Goal: Task Accomplishment & Management: Complete application form

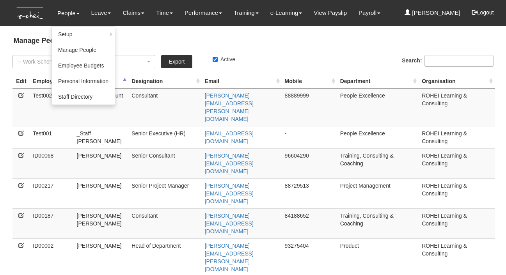
select select "50"
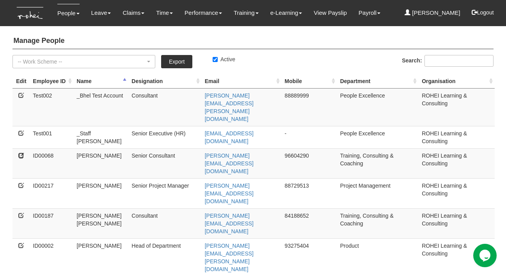
click at [22, 152] on icon at bounding box center [20, 154] width 5 height 5
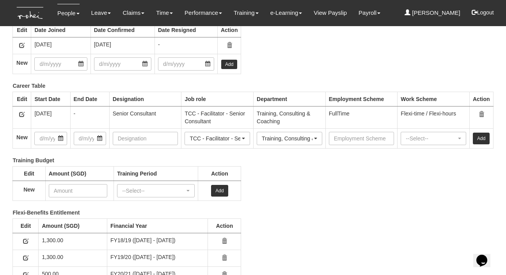
scroll to position [1001, 0]
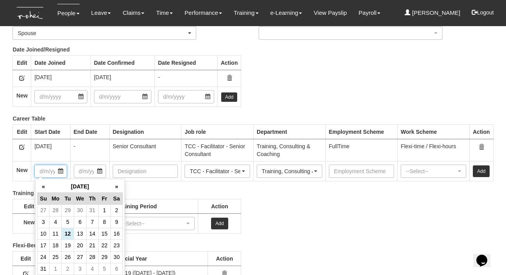
click at [64, 171] on input "text" at bounding box center [50, 171] width 32 height 13
click at [80, 187] on th "August 2025" at bounding box center [80, 187] width 61 height 12
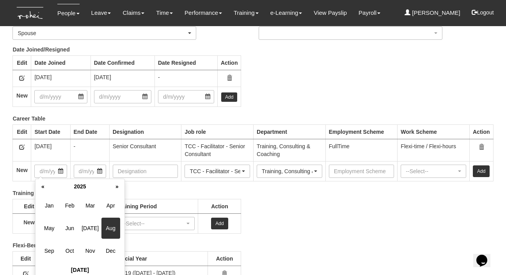
click at [80, 187] on th "2025" at bounding box center [80, 187] width 62 height 12
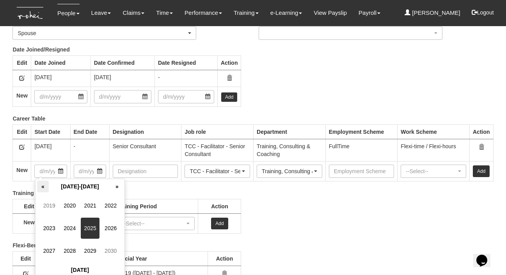
click at [43, 189] on th "«" at bounding box center [43, 187] width 12 height 12
click at [90, 209] on span "2011" at bounding box center [90, 205] width 19 height 21
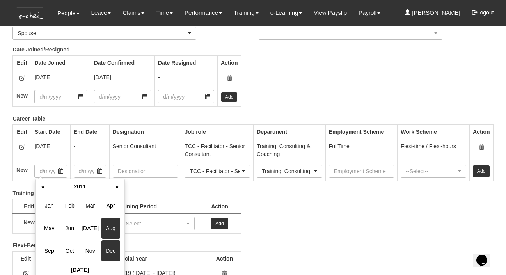
click at [112, 254] on span "Dec" at bounding box center [110, 250] width 19 height 21
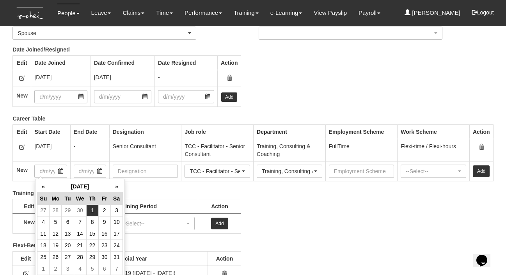
click at [92, 209] on td "1" at bounding box center [92, 210] width 12 height 12
type input "[DATE]"
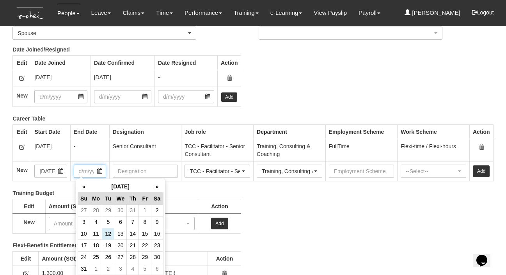
click at [99, 172] on input "text" at bounding box center [90, 171] width 32 height 13
click at [114, 188] on th "August 2025" at bounding box center [120, 187] width 61 height 12
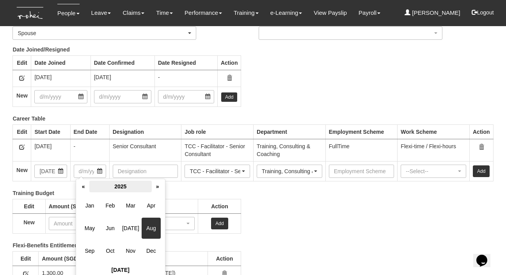
click at [113, 187] on th "2025" at bounding box center [120, 187] width 62 height 12
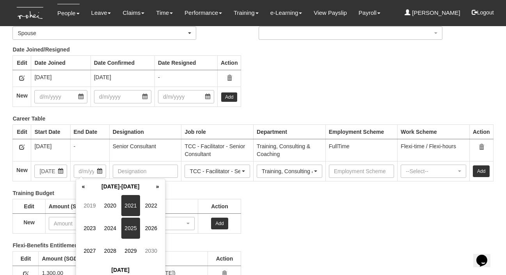
click at [136, 206] on span "2021" at bounding box center [130, 205] width 19 height 21
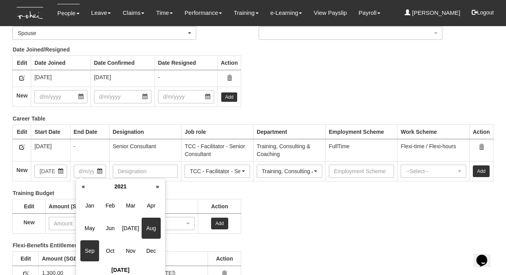
click at [92, 249] on span "Sep" at bounding box center [89, 250] width 19 height 21
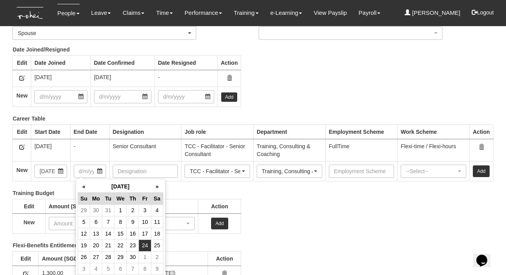
click at [144, 245] on td "24" at bounding box center [145, 245] width 12 height 12
type input "[DATE]"
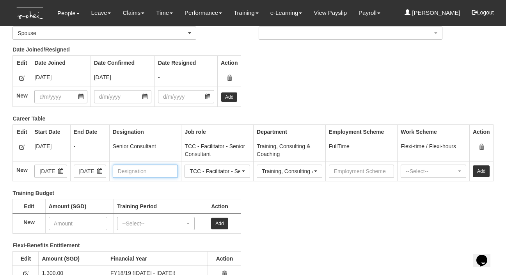
click at [144, 166] on input "text" at bounding box center [146, 171] width 66 height 13
type input "Senior Consultant"
click at [344, 172] on input "text" at bounding box center [362, 171] width 66 height 13
type input "Full Time"
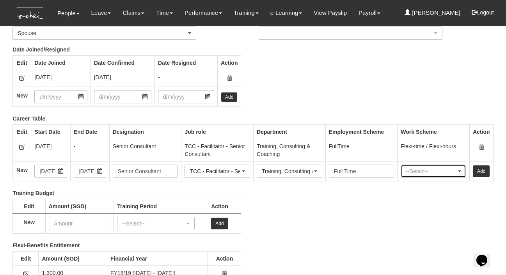
click at [445, 171] on div "--Select--" at bounding box center [431, 171] width 51 height 8
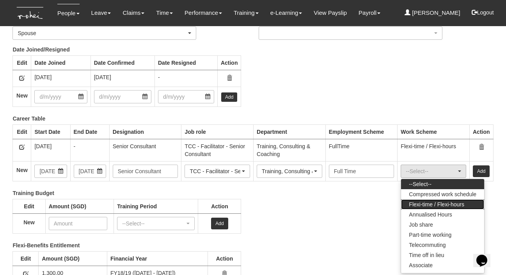
click at [440, 203] on span "Flexi-time / Flexi-hours" at bounding box center [436, 204] width 55 height 8
select select "Flexi-time / Flexi-hours"
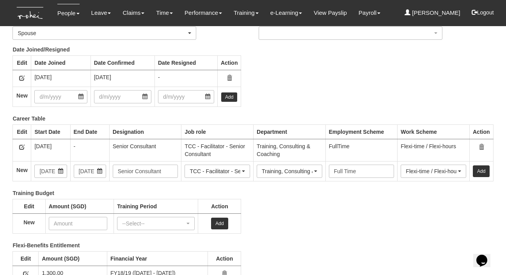
click at [485, 172] on link "Add" at bounding box center [481, 171] width 17 height 12
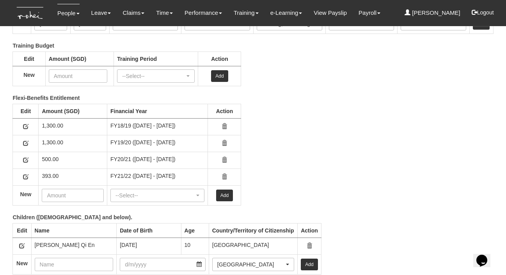
scroll to position [1240, 0]
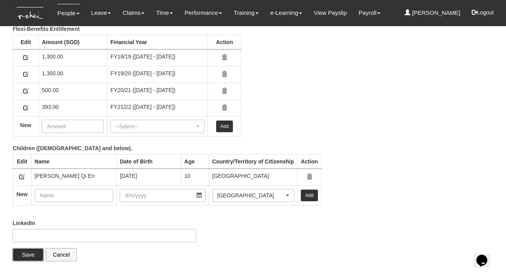
click at [25, 254] on input "Save" at bounding box center [27, 254] width 31 height 13
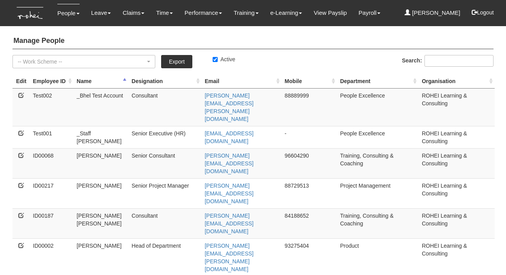
select select "50"
click at [20, 152] on icon at bounding box center [20, 154] width 5 height 5
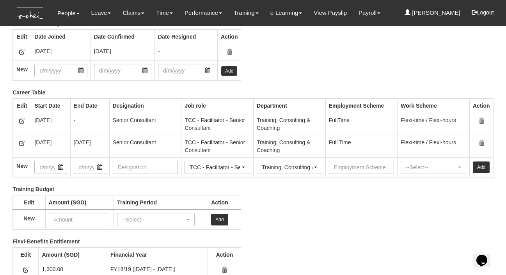
scroll to position [1034, 0]
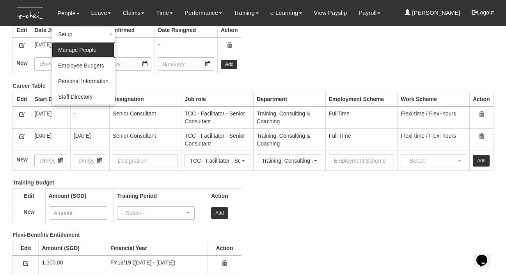
click at [68, 46] on link "Manage People" at bounding box center [83, 50] width 63 height 16
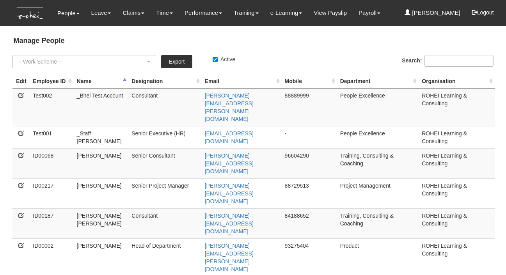
select select "50"
click at [21, 152] on icon at bounding box center [20, 154] width 5 height 5
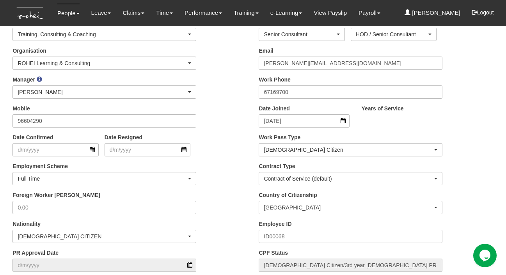
scroll to position [139, 0]
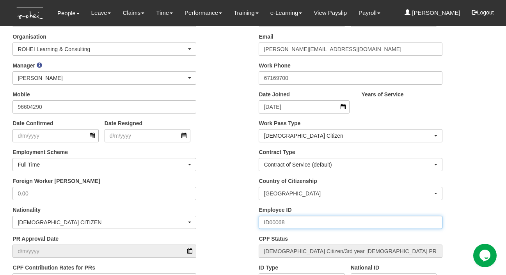
click at [273, 221] on input "ID00068" at bounding box center [351, 222] width 184 height 13
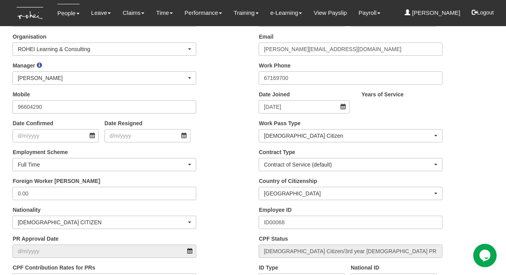
scroll to position [0, 0]
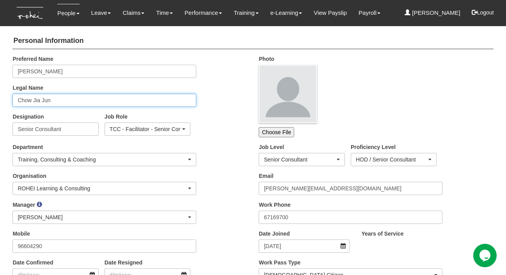
click at [55, 101] on input "Chow Jia Jun" at bounding box center [104, 100] width 184 height 13
click at [54, 99] on input "Chow Jia Jun" at bounding box center [104, 100] width 184 height 13
drag, startPoint x: 54, startPoint y: 99, endPoint x: 9, endPoint y: 96, distance: 45.3
click at [9, 97] on div "Legal Name Chow Jia Jun" at bounding box center [104, 95] width 195 height 23
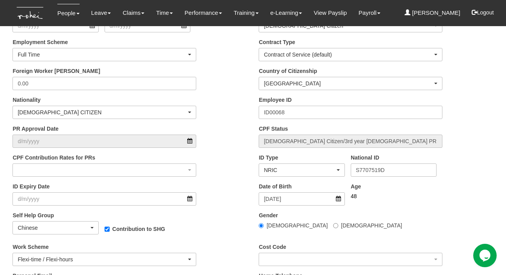
scroll to position [251, 0]
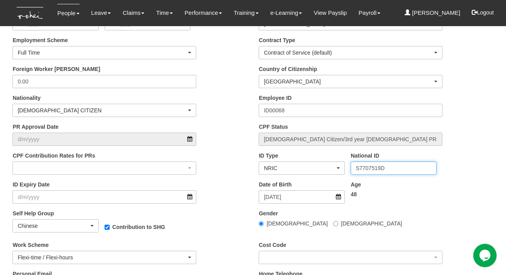
click at [367, 167] on input "S7707519D" at bounding box center [394, 167] width 86 height 13
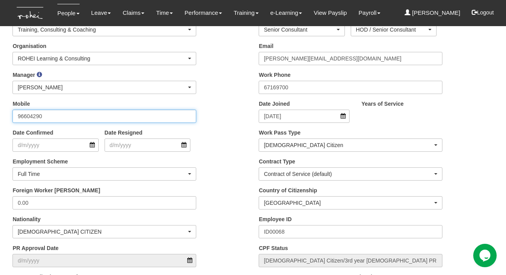
click at [32, 116] on input "96604290" at bounding box center [104, 116] width 184 height 13
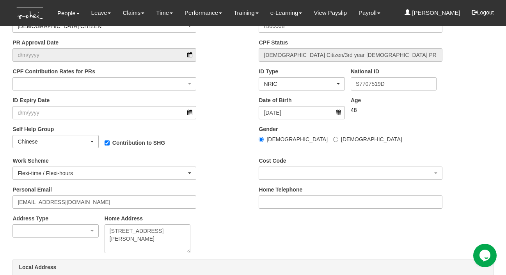
scroll to position [450, 0]
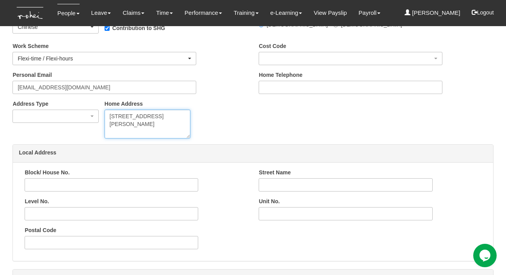
drag, startPoint x: 109, startPoint y: 113, endPoint x: 157, endPoint y: 129, distance: 50.1
click at [157, 129] on textarea "[STREET_ADDRESS][PERSON_NAME]" at bounding box center [148, 124] width 86 height 29
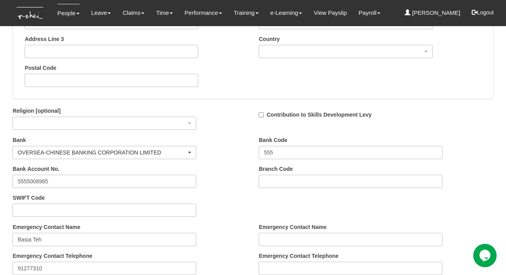
scroll to position [745, 0]
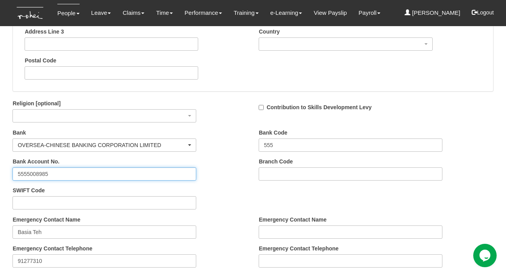
click at [22, 170] on input "5555008985" at bounding box center [104, 173] width 184 height 13
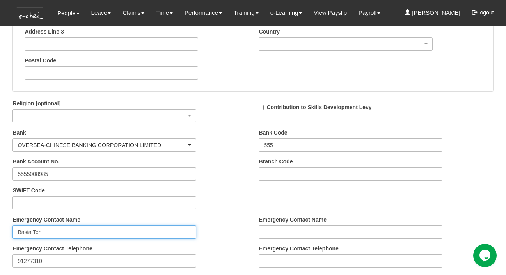
click at [47, 230] on input "Basia Teh" at bounding box center [104, 231] width 184 height 13
click at [46, 231] on input "Basia Teh" at bounding box center [104, 231] width 184 height 13
drag, startPoint x: 46, startPoint y: 231, endPoint x: 9, endPoint y: 229, distance: 37.5
click at [9, 229] on div "Emergency Contact Name [PERSON_NAME]" at bounding box center [104, 227] width 195 height 23
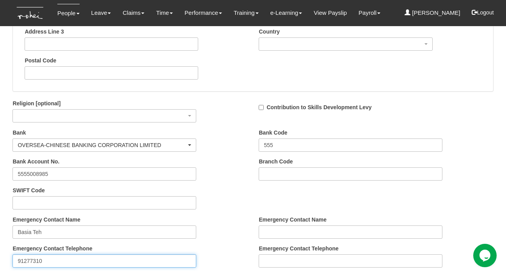
click at [28, 260] on input "91277310" at bounding box center [104, 260] width 184 height 13
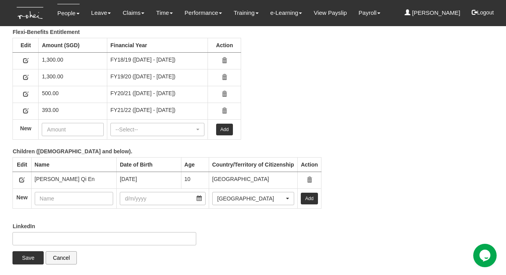
scroll to position [1238, 0]
